Goal: Information Seeking & Learning: Learn about a topic

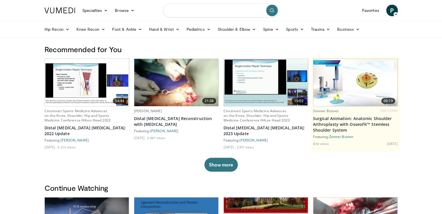
click at [199, 11] on input "Search topics, interventions" at bounding box center [221, 10] width 116 height 14
type input "**********"
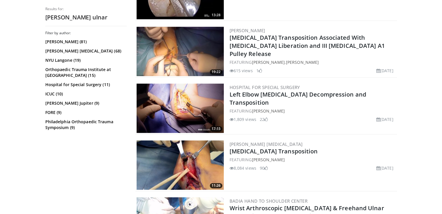
scroll to position [871, 0]
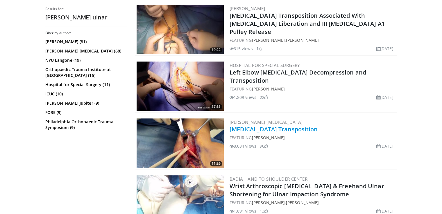
drag, startPoint x: 249, startPoint y: 115, endPoint x: 259, endPoint y: 119, distance: 10.1
click at [259, 125] on link "Ulnar Nerve Transposition" at bounding box center [273, 129] width 88 height 8
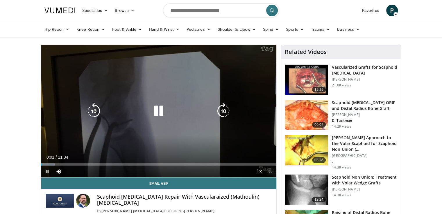
drag, startPoint x: 271, startPoint y: 175, endPoint x: 271, endPoint y: 201, distance: 25.3
click at [271, 175] on span "Video Player" at bounding box center [271, 172] width 12 height 12
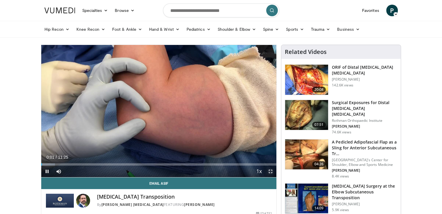
click at [268, 170] on span "Video Player" at bounding box center [271, 172] width 12 height 12
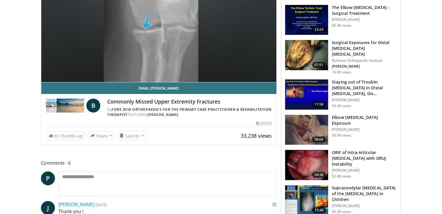
scroll to position [94, 0]
